Goal: Information Seeking & Learning: Understand process/instructions

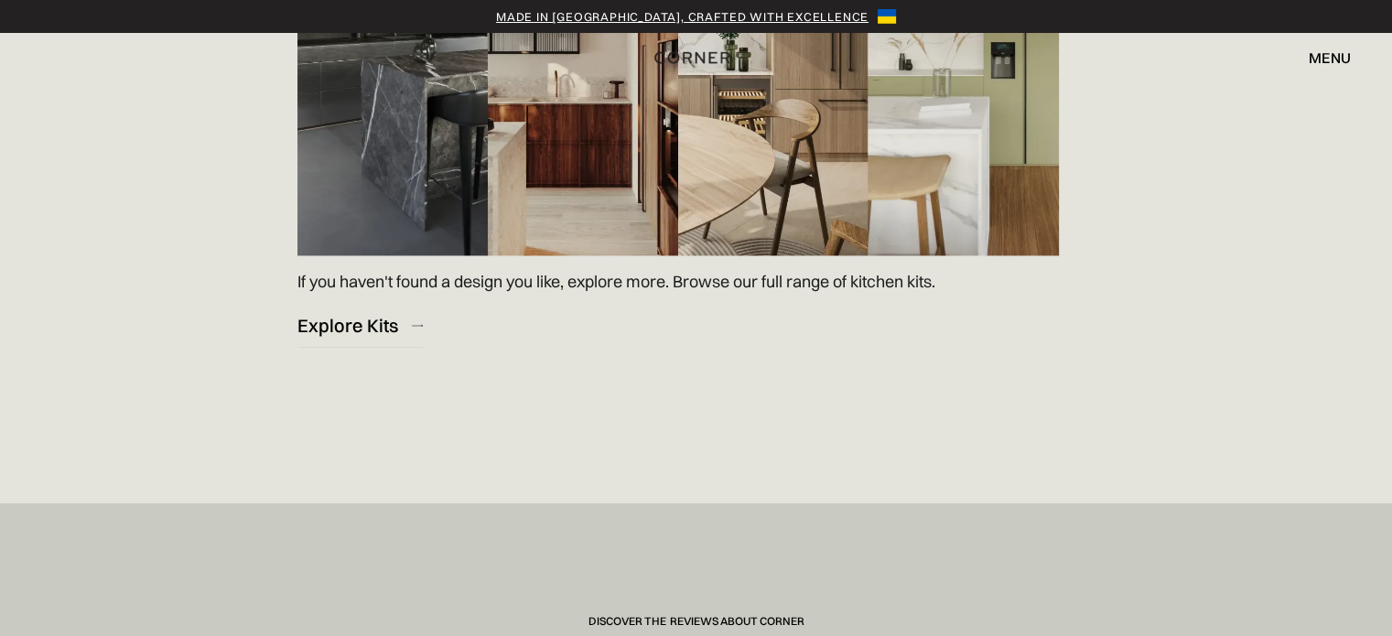
scroll to position [2892, 0]
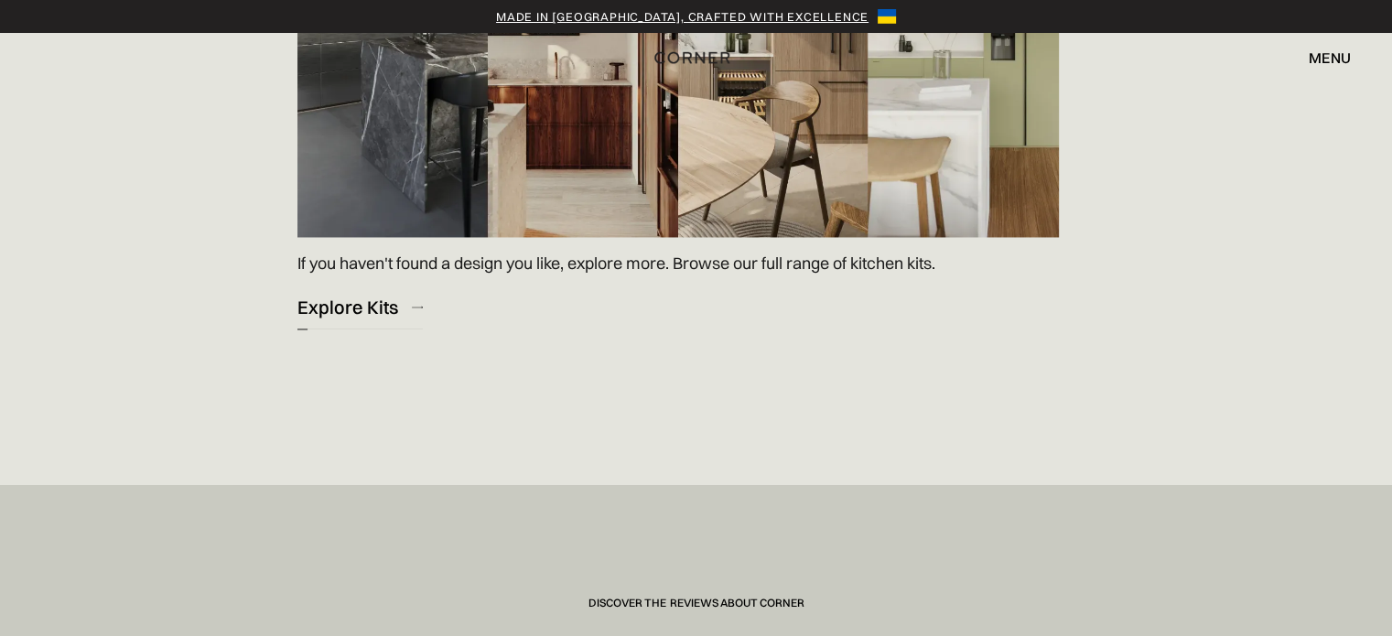
click at [388, 295] on div "Explore Kits" at bounding box center [347, 307] width 101 height 25
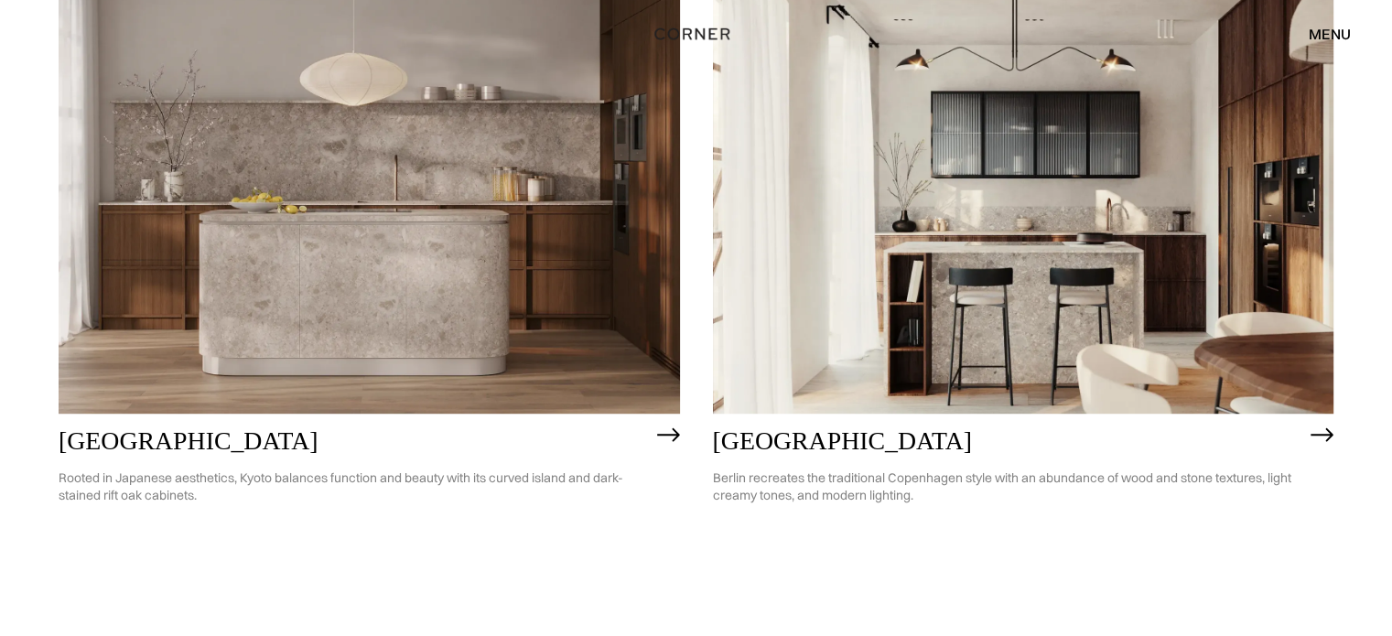
scroll to position [1123, 0]
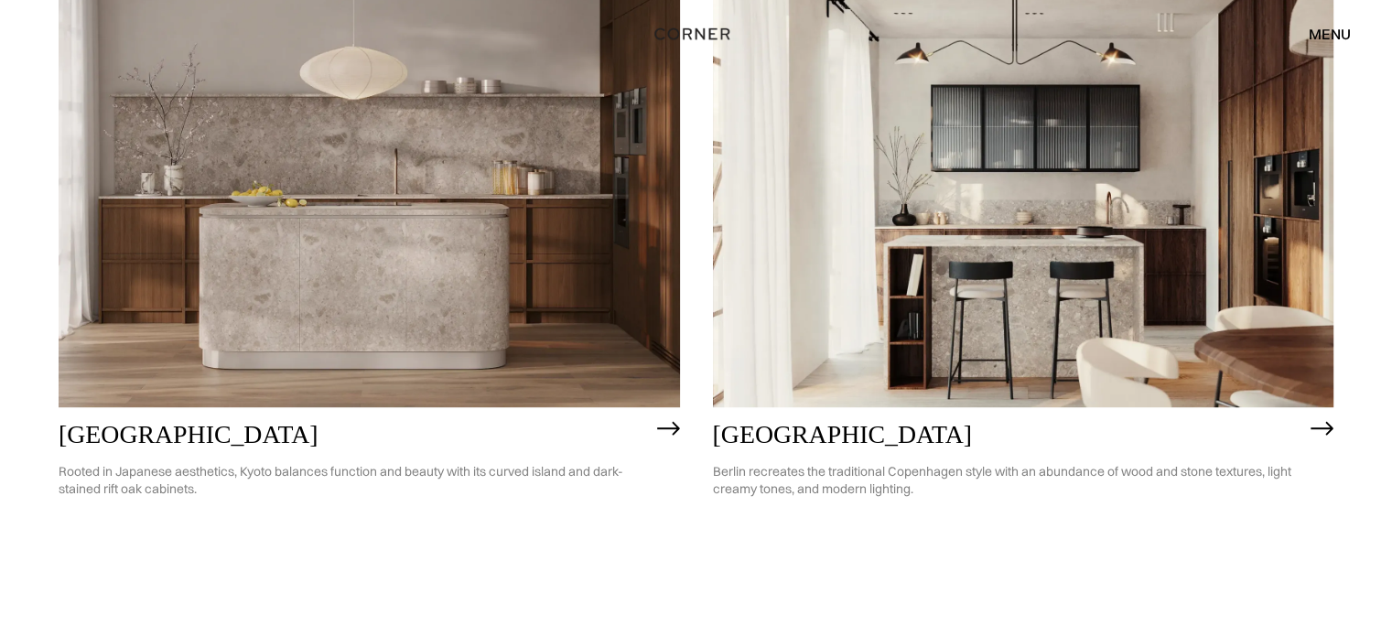
click at [565, 308] on img at bounding box center [369, 158] width 621 height 497
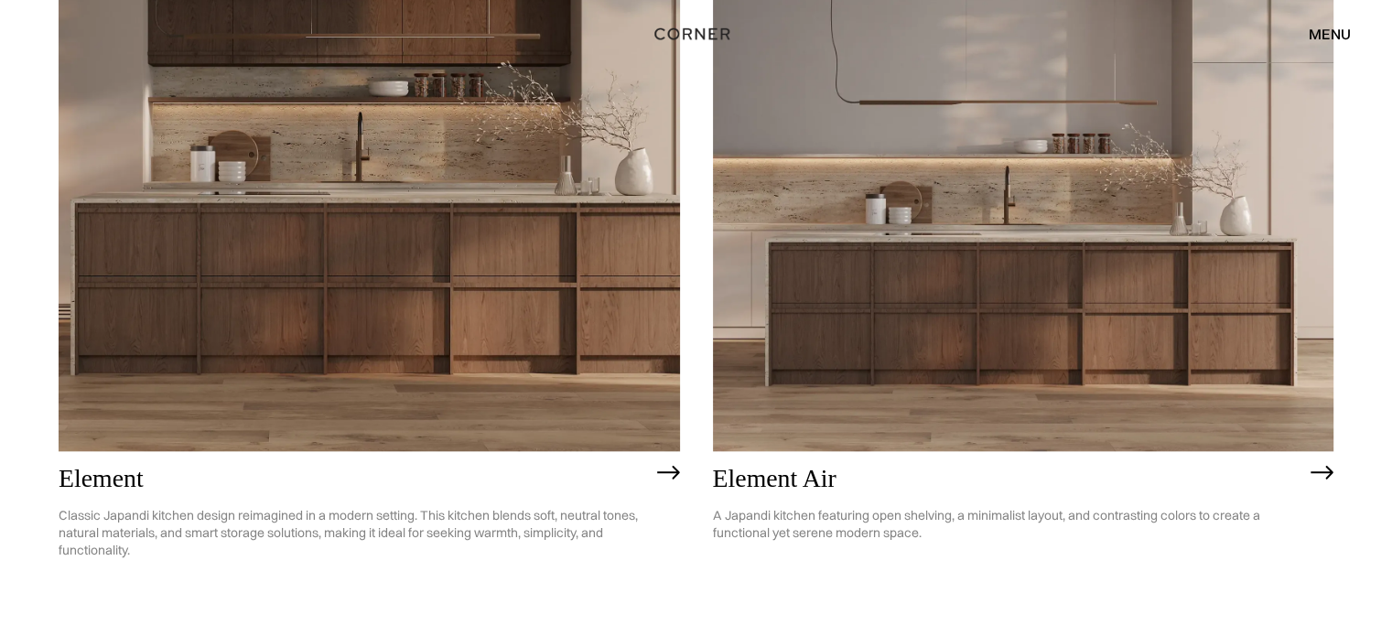
scroll to position [1836, 0]
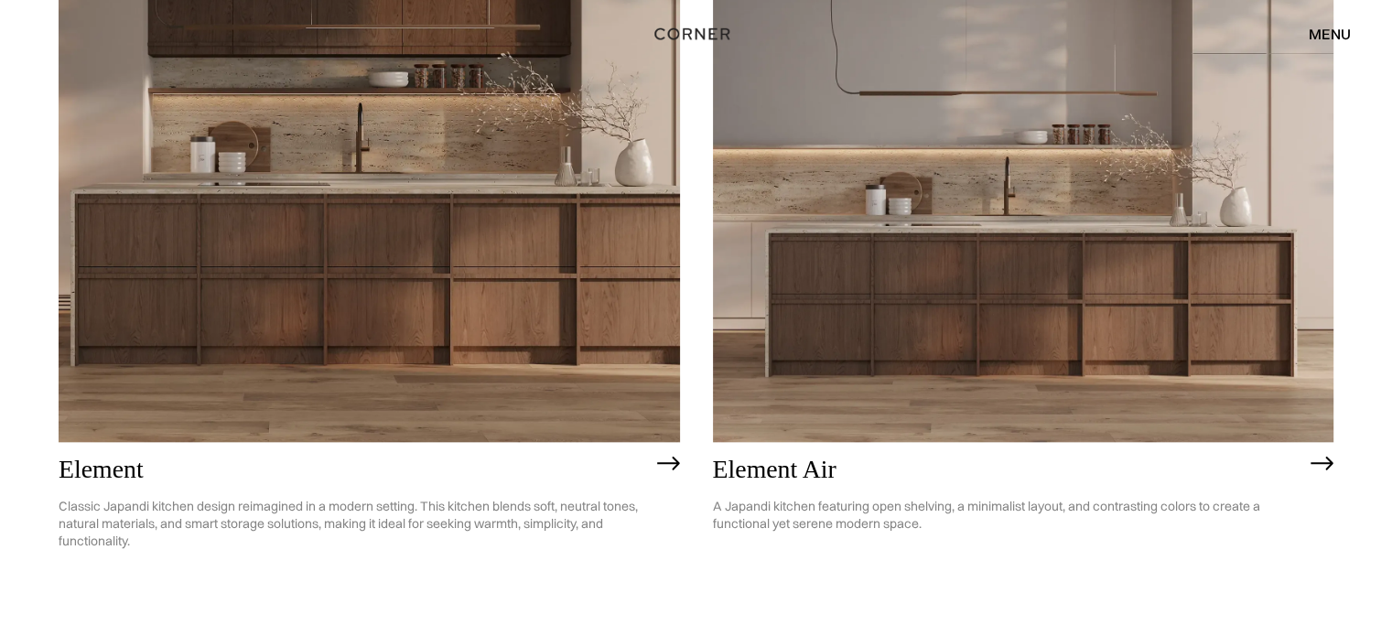
click at [389, 369] on img at bounding box center [369, 194] width 621 height 497
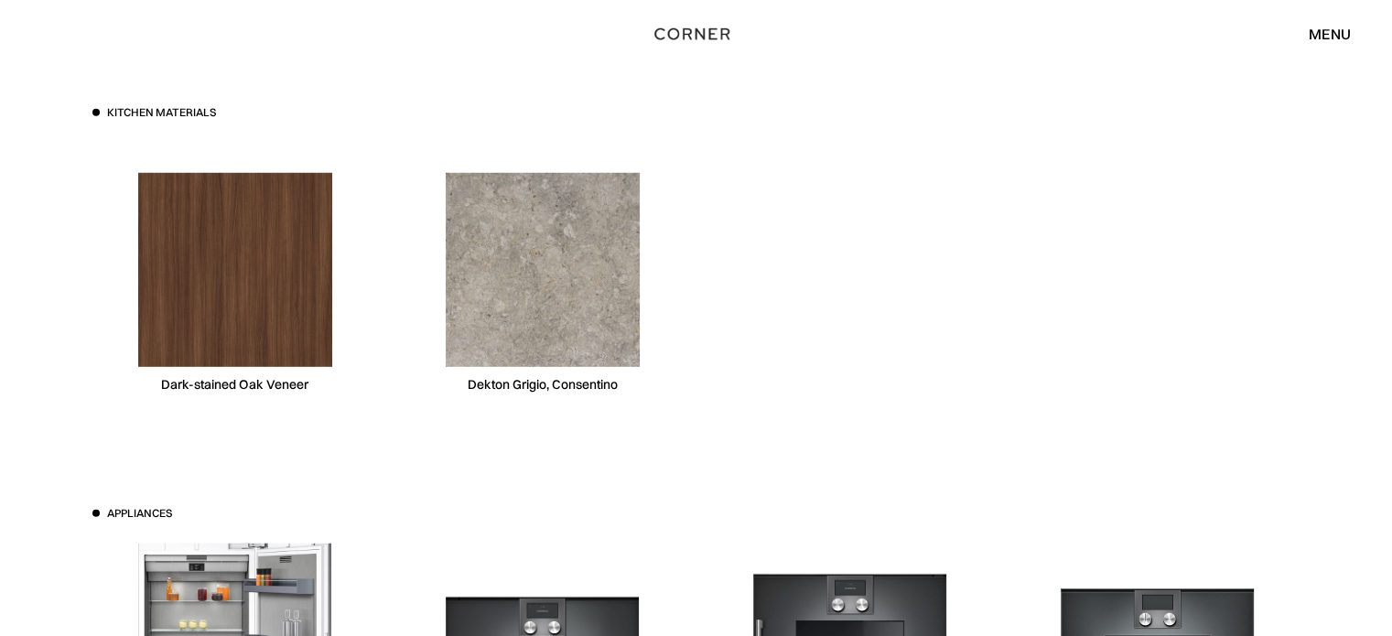
scroll to position [5294, 0]
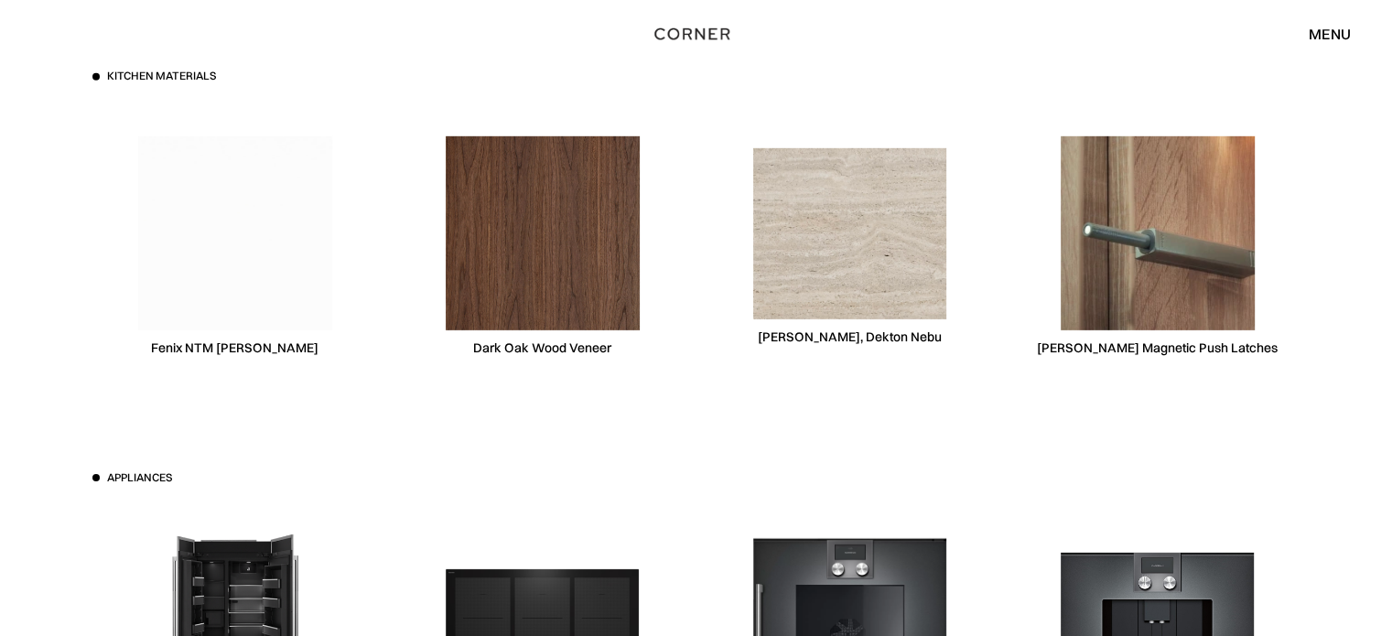
scroll to position [5655, 0]
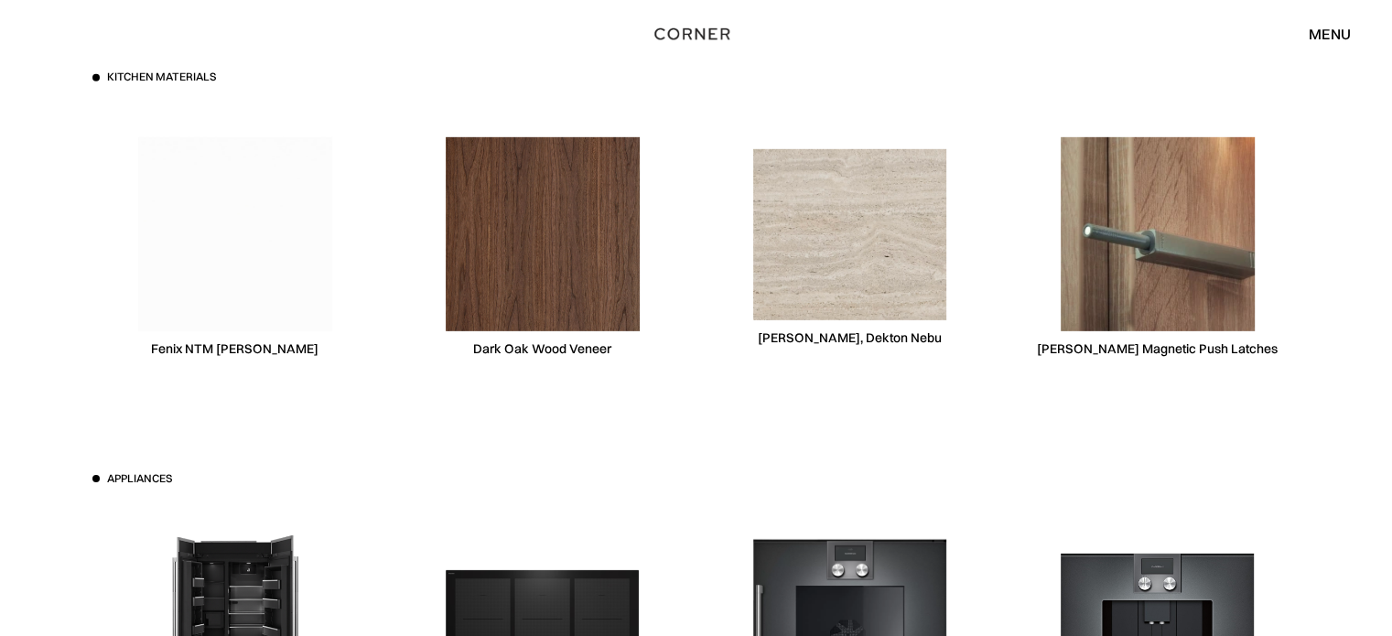
click at [569, 305] on img at bounding box center [543, 234] width 194 height 194
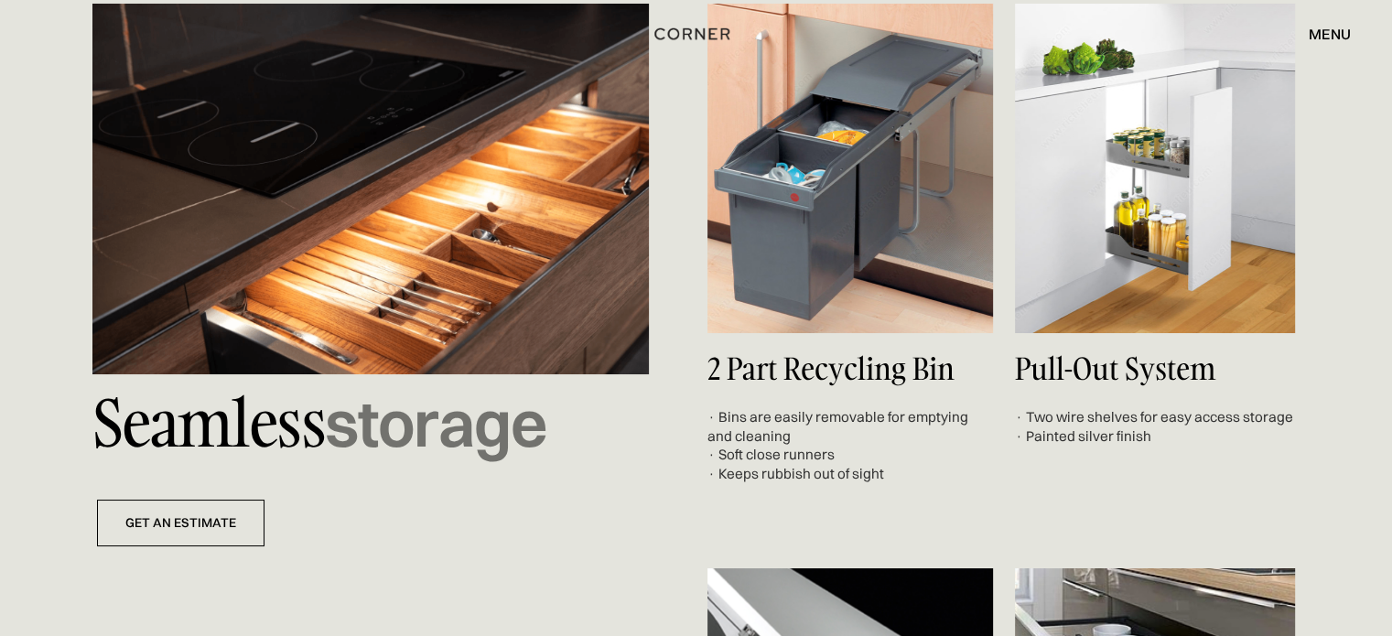
scroll to position [6703, 0]
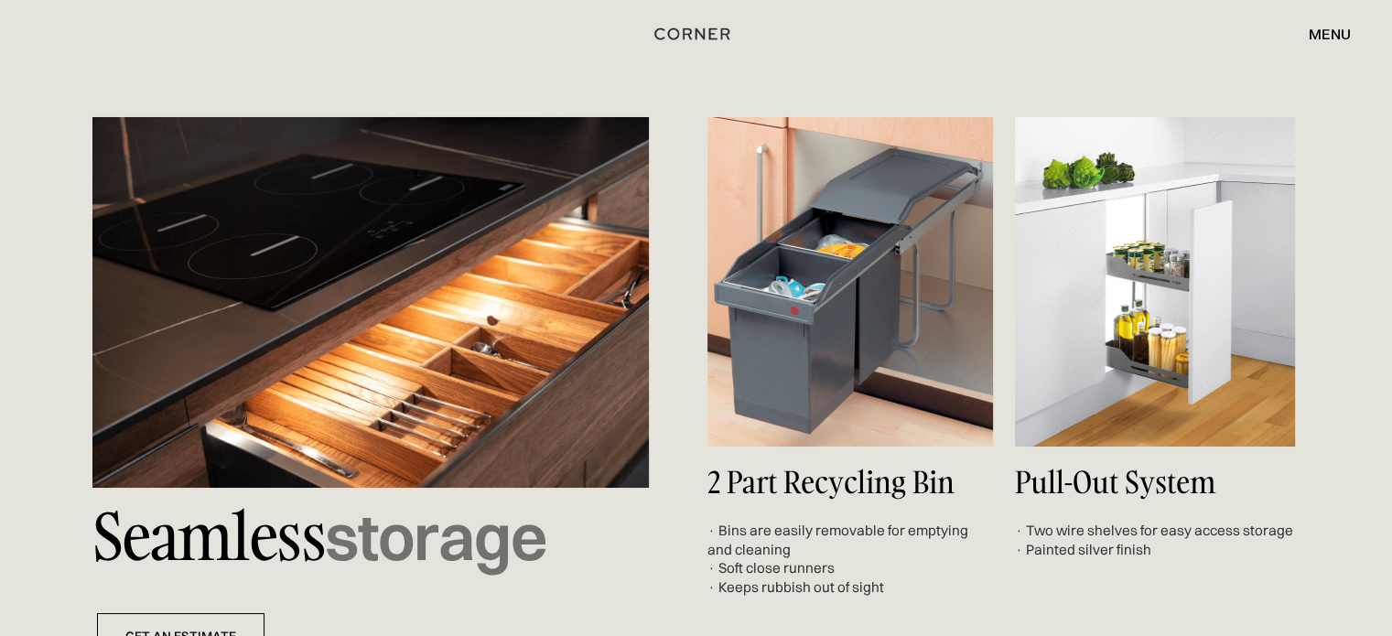
click at [1337, 39] on div "menu" at bounding box center [1330, 34] width 42 height 15
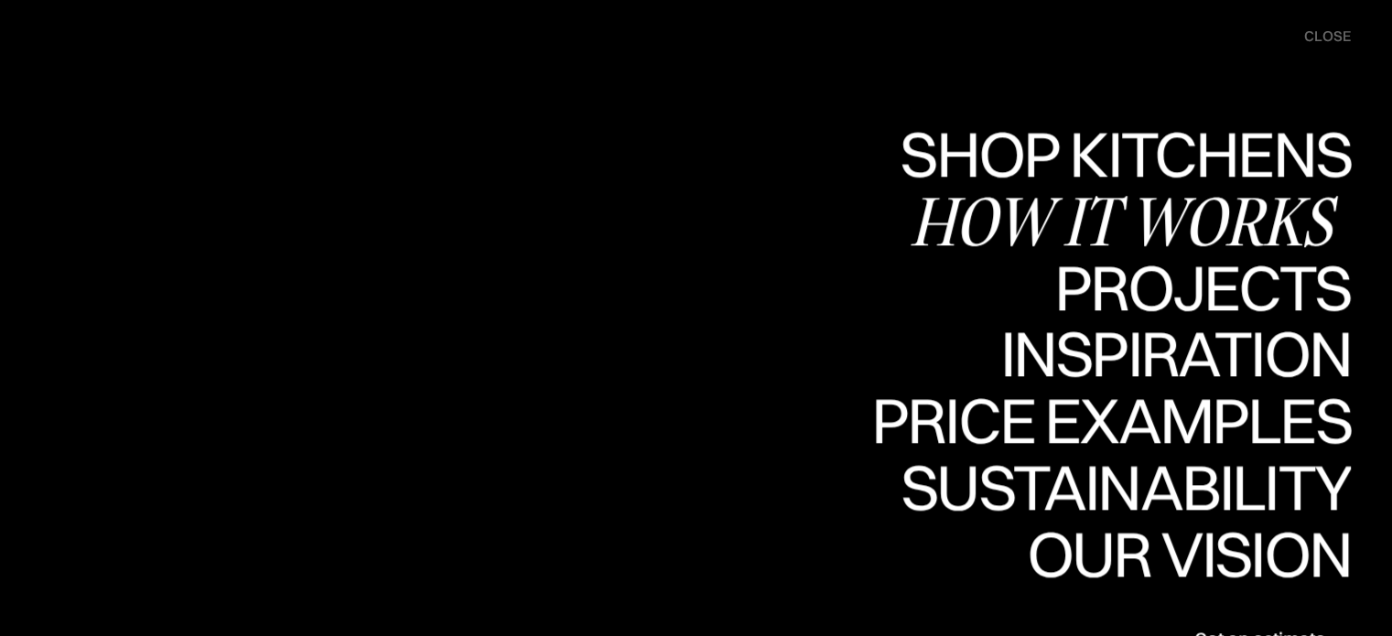
click at [1205, 216] on div "How it works" at bounding box center [1130, 221] width 441 height 64
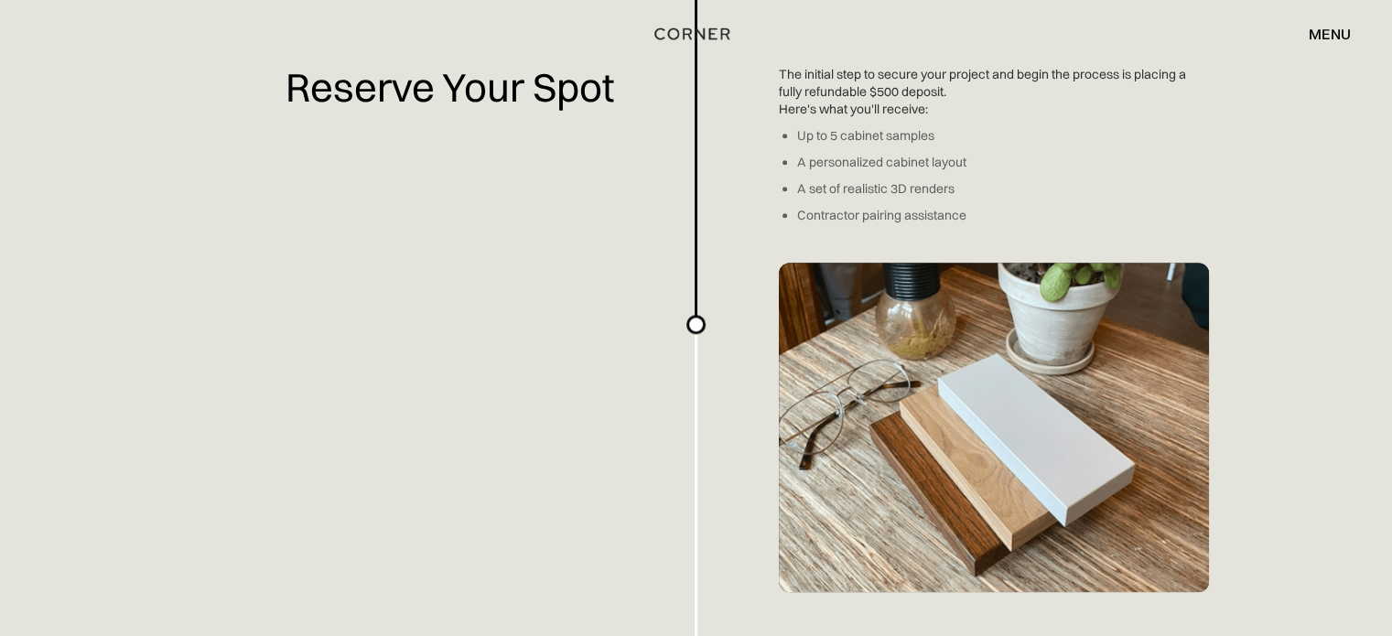
scroll to position [1787, 0]
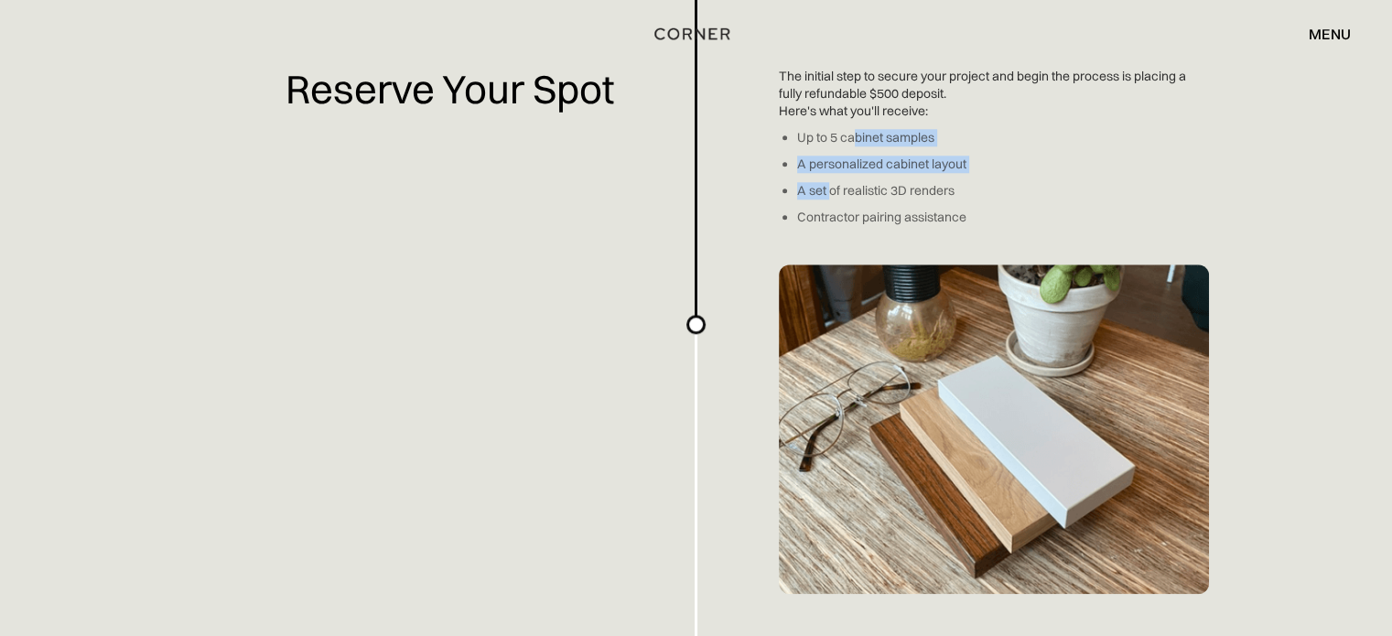
drag, startPoint x: 850, startPoint y: 146, endPoint x: 826, endPoint y: 205, distance: 64.1
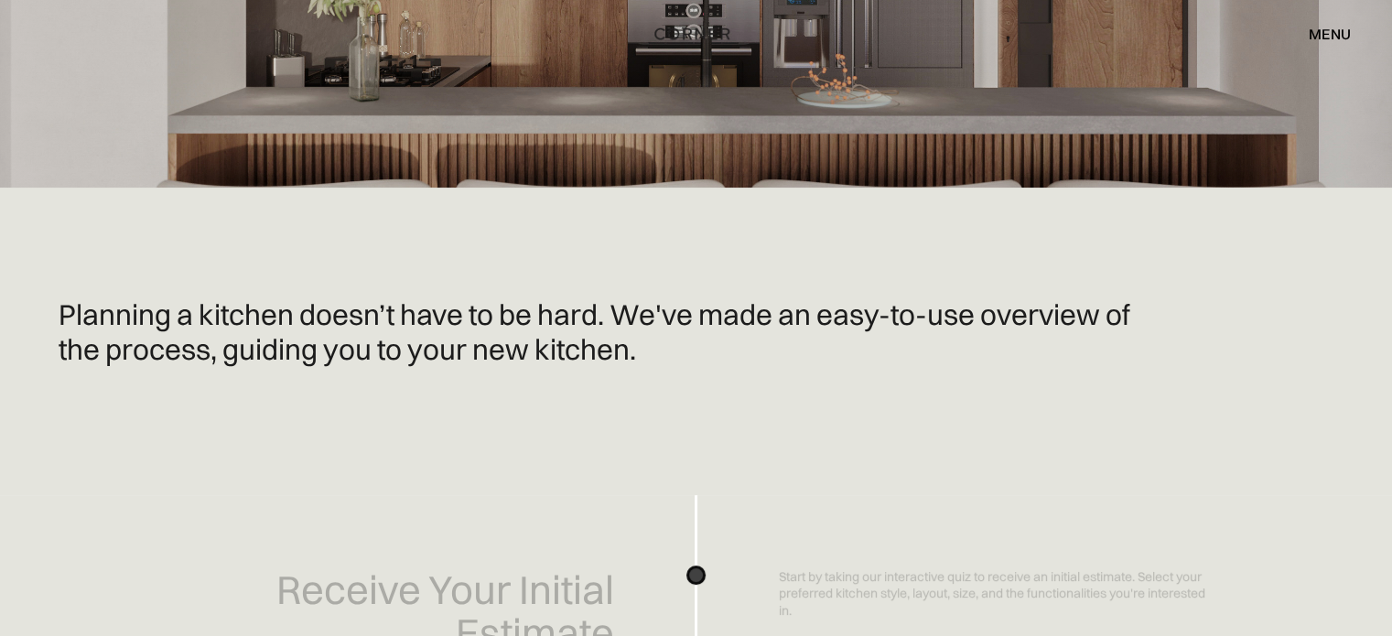
scroll to position [0, 0]
